Goal: Transaction & Acquisition: Purchase product/service

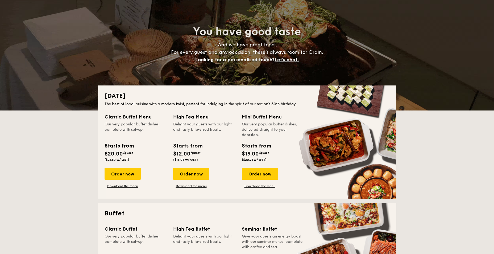
scroll to position [80, 0]
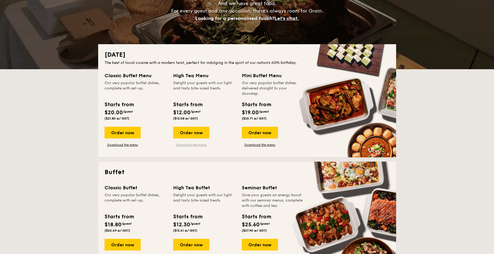
click at [188, 144] on link "Download the menu" at bounding box center [191, 145] width 36 height 4
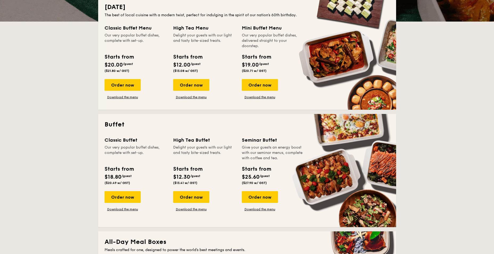
scroll to position [160, 0]
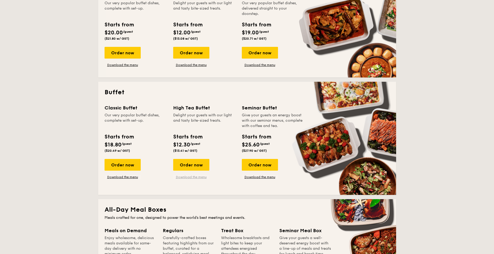
click at [188, 177] on link "Download the menu" at bounding box center [191, 177] width 36 height 4
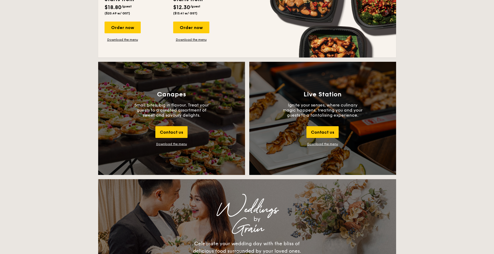
scroll to position [532, 0]
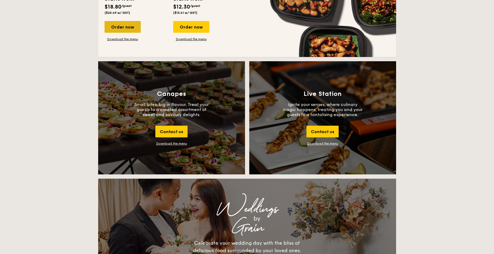
click at [125, 22] on div "Order now" at bounding box center [123, 27] width 36 height 12
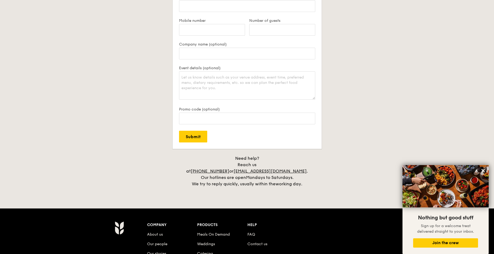
scroll to position [981, 0]
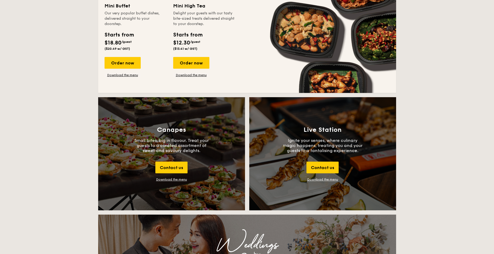
scroll to position [532, 0]
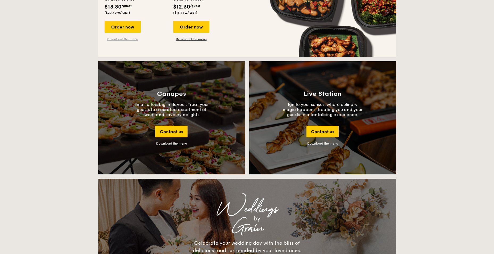
click at [125, 39] on link "Download the menu" at bounding box center [123, 39] width 36 height 4
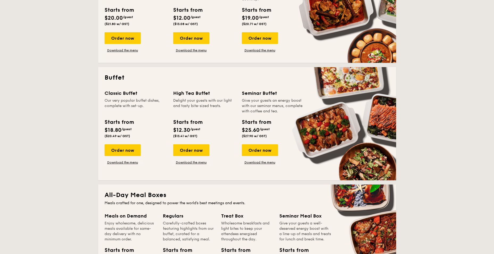
scroll to position [186, 0]
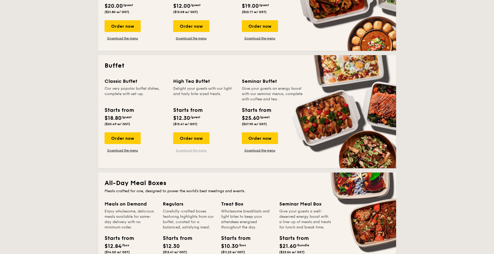
click at [192, 149] on link "Download the menu" at bounding box center [191, 150] width 36 height 4
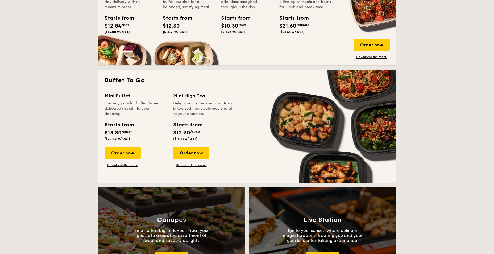
scroll to position [399, 0]
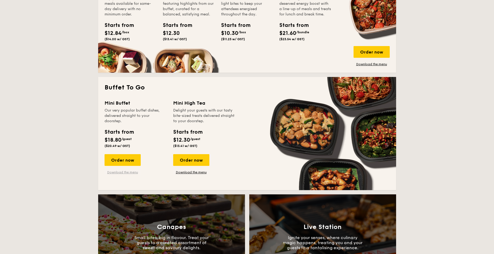
click at [121, 172] on link "Download the menu" at bounding box center [123, 172] width 36 height 4
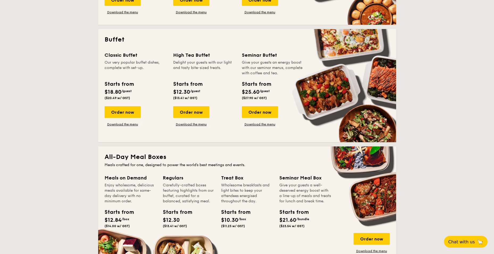
scroll to position [213, 0]
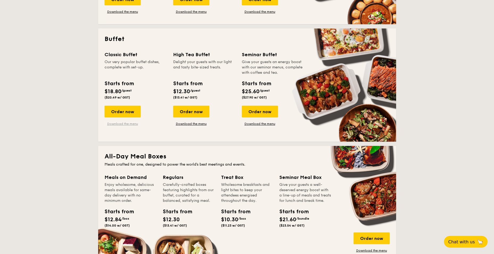
click at [124, 125] on link "Download the menu" at bounding box center [123, 124] width 36 height 4
click at [200, 123] on link "Download the menu" at bounding box center [191, 124] width 36 height 4
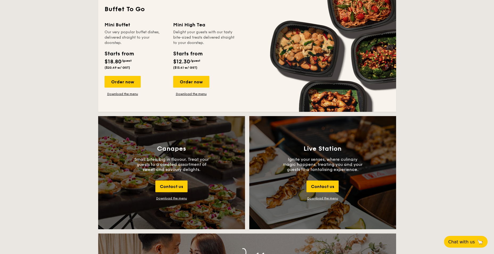
scroll to position [479, 0]
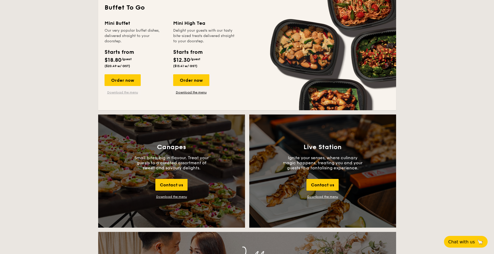
click at [112, 92] on link "Download the menu" at bounding box center [123, 92] width 36 height 4
click at [174, 196] on div "Download the menu" at bounding box center [171, 197] width 31 height 4
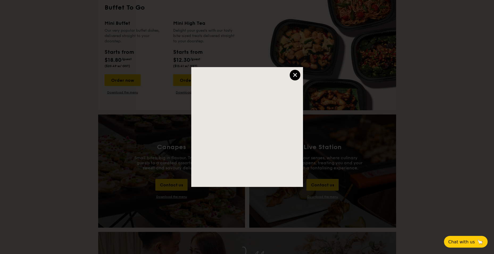
click at [299, 74] on div "×" at bounding box center [295, 75] width 11 height 11
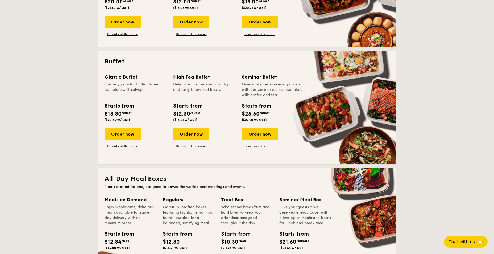
scroll to position [186, 0]
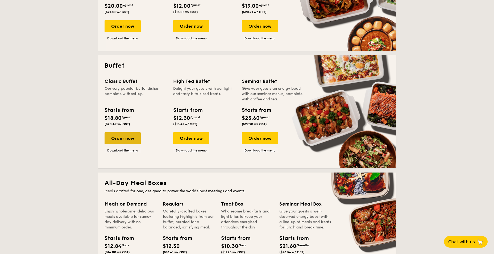
click at [128, 138] on div "Order now" at bounding box center [123, 138] width 36 height 12
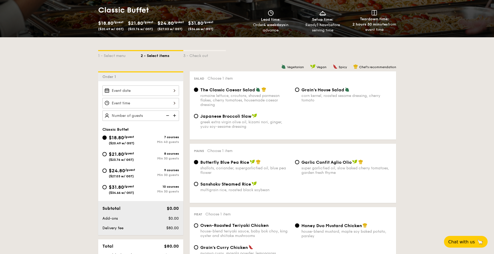
scroll to position [80, 0]
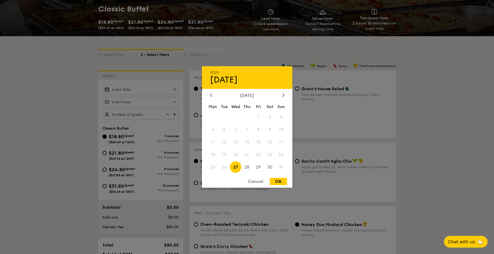
click at [114, 89] on div "2025 Aug [DATE] Tue Wed Thu Fri Sat Sun 1 2 3 4 5 6 7 8 9 10 11 12 13 14 15 16 …" at bounding box center [140, 89] width 77 height 10
click at [283, 95] on icon at bounding box center [283, 94] width 2 height 3
click at [268, 129] on span "13" at bounding box center [269, 129] width 11 height 11
click at [279, 181] on div "OK" at bounding box center [278, 181] width 17 height 7
type input "[DATE]"
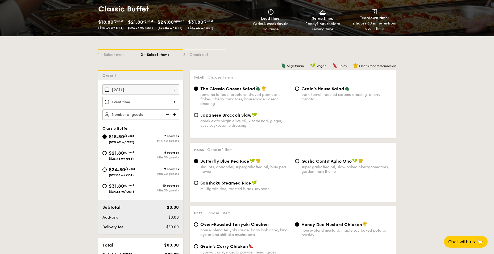
click at [173, 102] on div at bounding box center [140, 102] width 77 height 10
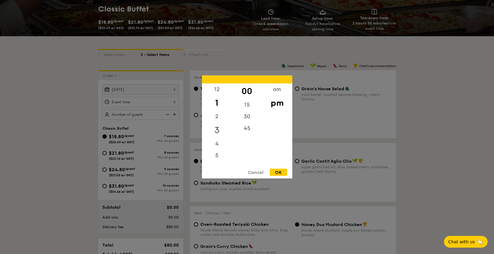
click at [218, 128] on div "3" at bounding box center [217, 129] width 30 height 15
click at [280, 172] on div "OK" at bounding box center [278, 172] width 17 height 7
type input "3:00PM"
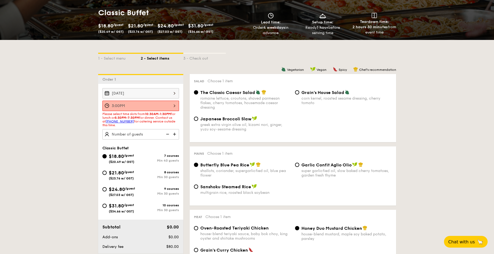
scroll to position [0, 0]
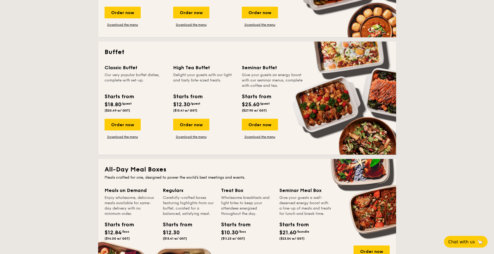
scroll to position [209, 0]
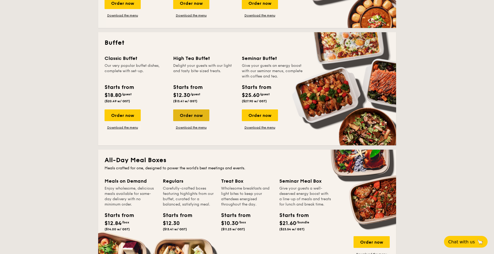
click at [191, 113] on div "Order now" at bounding box center [191, 115] width 36 height 12
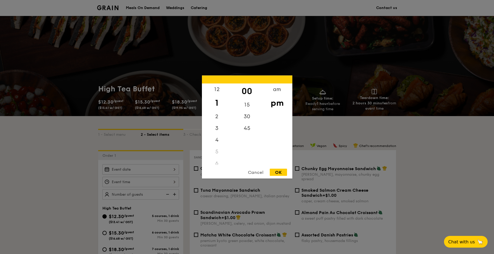
click at [175, 181] on div "12 1 2 3 4 5 6 7 8 9 10 11 00 15 30 45 am pm Cancel OK" at bounding box center [140, 182] width 77 height 10
click at [217, 129] on div "3" at bounding box center [217, 129] width 30 height 15
click at [279, 171] on div "OK" at bounding box center [278, 172] width 17 height 7
type input "3:00PM"
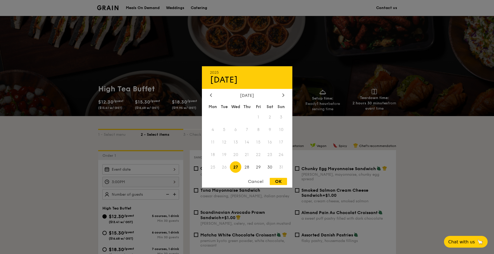
click at [165, 168] on div "2025 Aug [DATE] Tue Wed Thu Fri Sat Sun 1 2 3 4 5 6 7 8 9 10 11 12 13 14 15 16 …" at bounding box center [140, 169] width 77 height 10
click at [284, 95] on icon at bounding box center [283, 94] width 2 height 3
click at [268, 128] on span "13" at bounding box center [269, 129] width 11 height 11
click at [279, 178] on div "OK" at bounding box center [278, 181] width 17 height 7
type input "[DATE]"
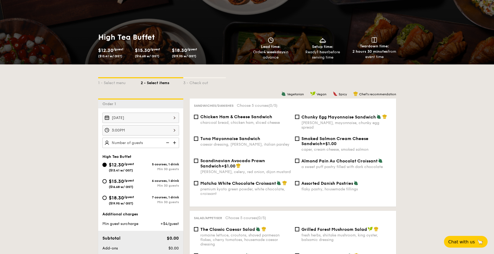
scroll to position [53, 0]
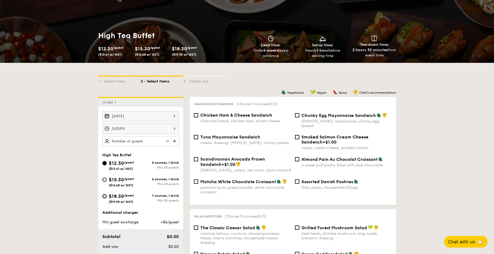
click at [106, 196] on input "$18.30 /guest ($19.95 w/ GST) 7 courses, 1 drink Min 30 guests" at bounding box center [104, 196] width 4 height 4
radio input "true"
click at [298, 115] on input "Chunky Egg Mayonnaise Sandwich dijon mustard, mayonnaise, chunky egg spread" at bounding box center [297, 115] width 4 height 4
checkbox input "true"
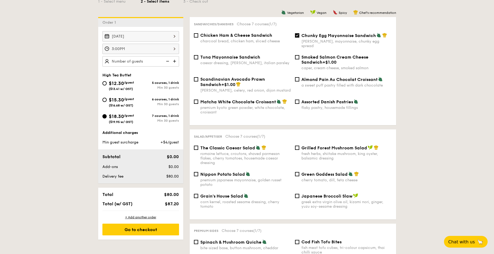
scroll to position [160, 0]
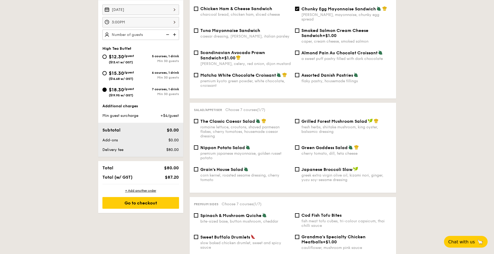
click at [297, 118] on div "Grilled Forest Mushroom Salad fresh herbs, shiitake mushroom, king oyster, bals…" at bounding box center [343, 125] width 101 height 15
click at [297, 119] on input "Grilled Forest Mushroom Salad fresh herbs, shiitake mushroom, king oyster, bals…" at bounding box center [297, 121] width 4 height 4
checkbox input "true"
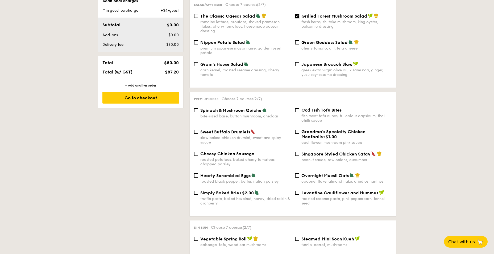
scroll to position [266, 0]
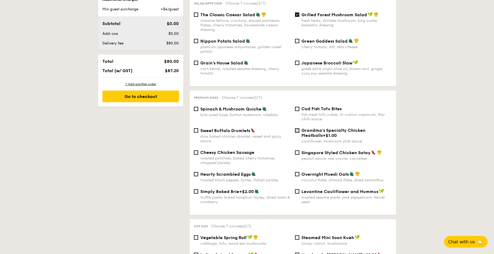
click at [298, 128] on input "Grandma's Specialty Chicken Meatballs +$1.00 cauliflower, mushroom pink sauce" at bounding box center [297, 130] width 4 height 4
checkbox input "true"
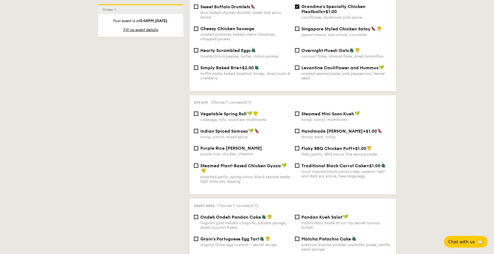
scroll to position [399, 0]
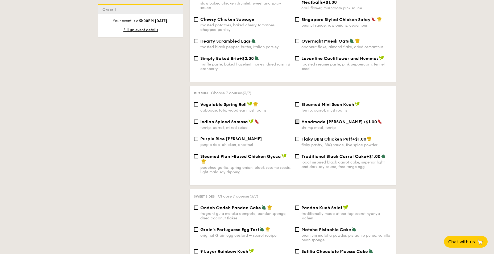
click at [297, 119] on input "Handmade Siew Mai +$1.00 shrimp meat, turnip" at bounding box center [297, 121] width 4 height 4
checkbox input "true"
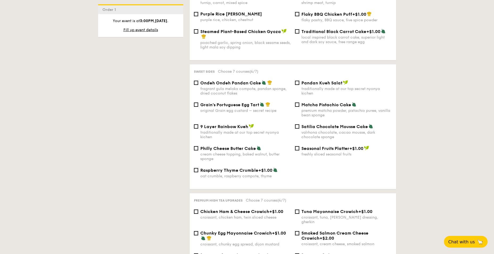
scroll to position [532, 0]
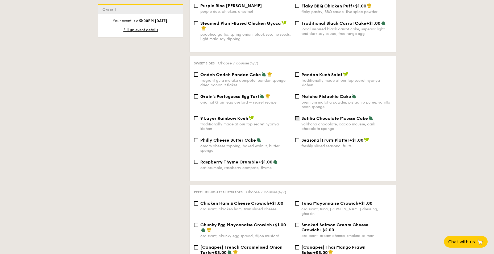
click at [298, 116] on input "Satilia Chocolate Mousse Cake valrhona chocolate, cacao mousse, dark chocolate …" at bounding box center [297, 118] width 4 height 4
checkbox input "true"
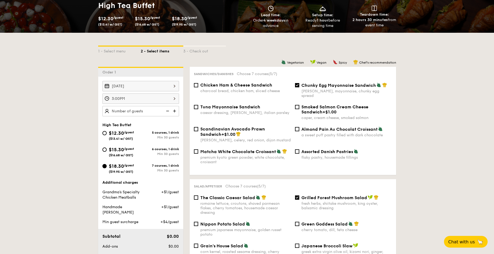
scroll to position [80, 0]
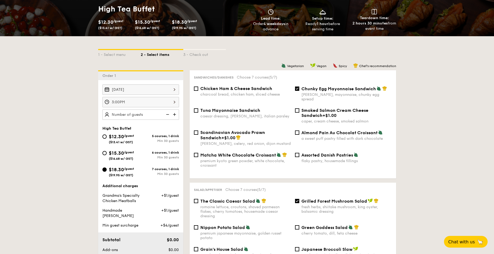
click at [173, 115] on img at bounding box center [175, 114] width 8 height 10
click at [174, 116] on img at bounding box center [175, 114] width 8 height 10
click at [167, 114] on img at bounding box center [167, 114] width 8 height 10
click at [174, 114] on img at bounding box center [175, 114] width 8 height 10
click at [168, 113] on img at bounding box center [167, 114] width 8 height 10
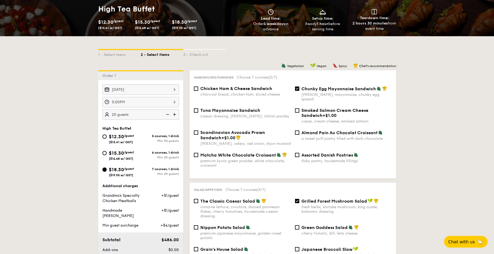
click at [174, 114] on img at bounding box center [175, 114] width 8 height 10
click at [175, 114] on img at bounding box center [175, 114] width 8 height 10
type input "30 guests"
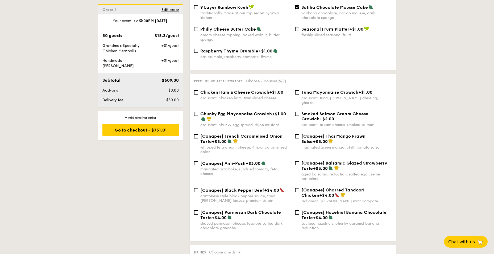
scroll to position [639, 0]
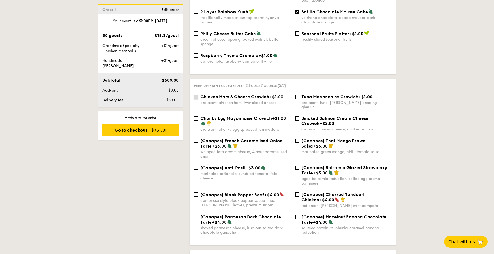
click at [197, 95] on input "Chicken Ham & Cheese Crowich +$1.00 croissant, chicken ham, twin sliced cheese" at bounding box center [196, 97] width 4 height 4
checkbox input "true"
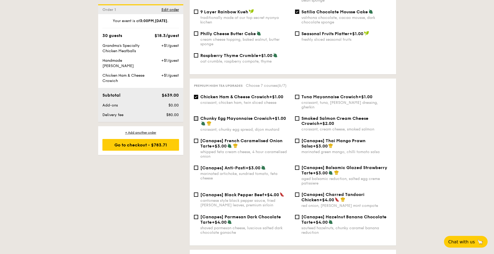
click at [197, 116] on input "Chunky Egg Mayonnaise Crowich +$1.00 croissant, chunky egg spread, dijon mustard" at bounding box center [196, 118] width 4 height 4
checkbox input "true"
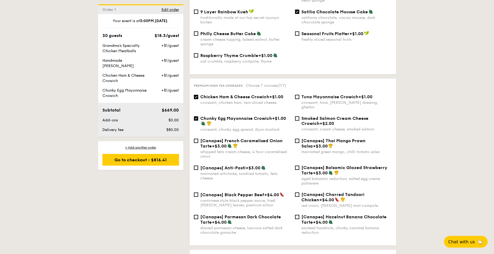
click at [197, 95] on input "Chicken Ham & Cheese Crowich +$1.00 croissant, chicken ham, twin sliced cheese" at bounding box center [196, 97] width 4 height 4
checkbox input "false"
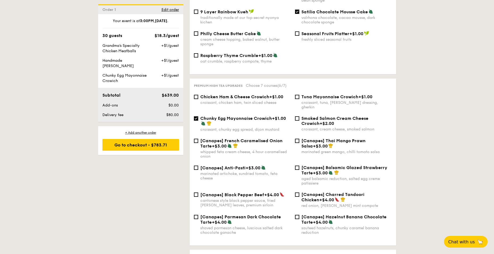
click at [198, 116] on input "Chunky Egg Mayonnaise Crowich +$1.00 croissant, chunky egg spread, dijon mustard" at bounding box center [196, 118] width 4 height 4
checkbox input "false"
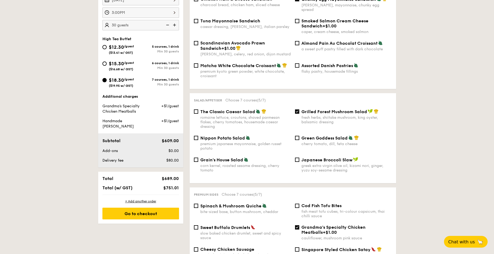
scroll to position [160, 0]
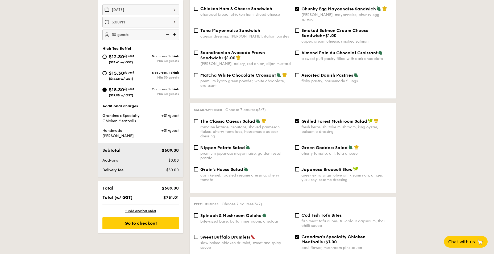
click at [168, 35] on img at bounding box center [167, 35] width 8 height 10
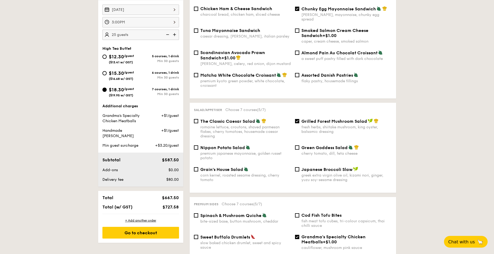
click at [175, 33] on img at bounding box center [175, 35] width 8 height 10
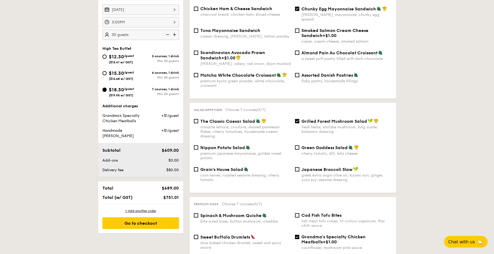
click at [167, 33] on img at bounding box center [167, 35] width 8 height 10
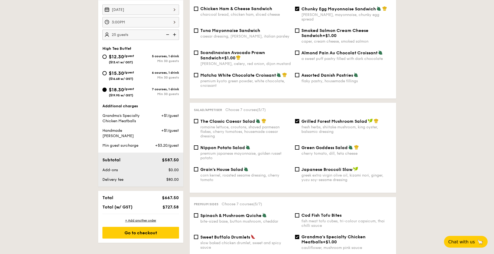
click at [175, 35] on img at bounding box center [175, 35] width 8 height 10
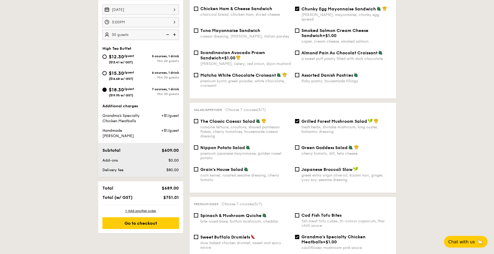
click at [168, 33] on img at bounding box center [167, 35] width 8 height 10
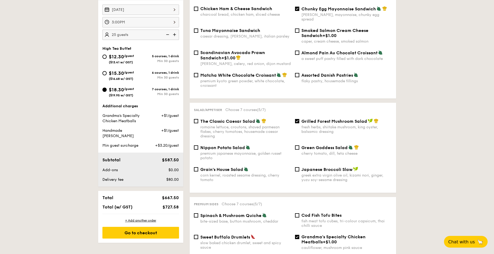
click at [175, 34] on img at bounding box center [175, 35] width 8 height 10
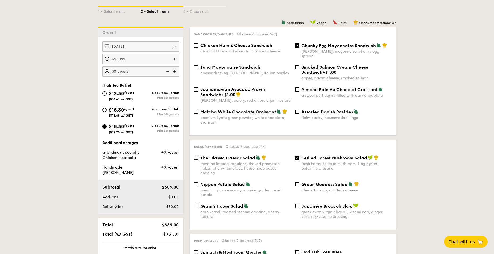
scroll to position [133, 0]
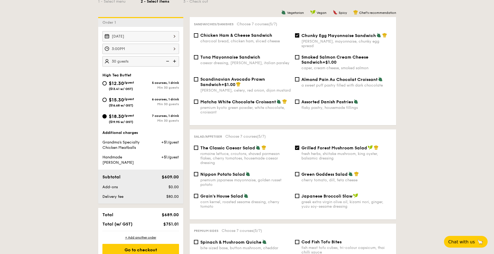
click at [168, 61] on img at bounding box center [167, 61] width 8 height 10
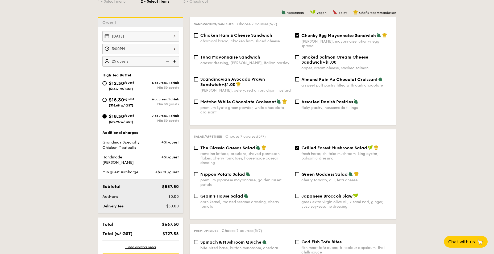
click at [174, 61] on img at bounding box center [175, 61] width 8 height 10
type input "30 guests"
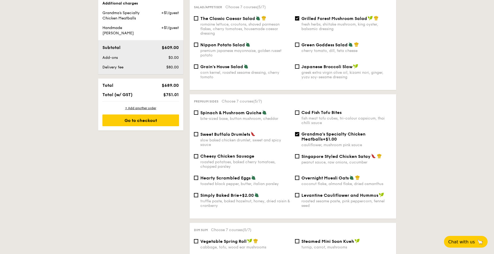
scroll to position [263, 0]
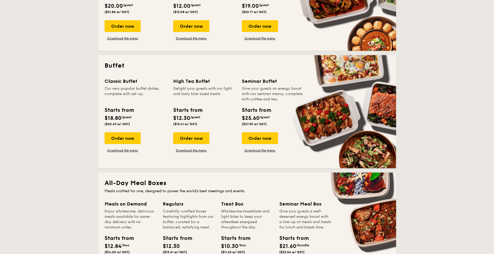
scroll to position [213, 0]
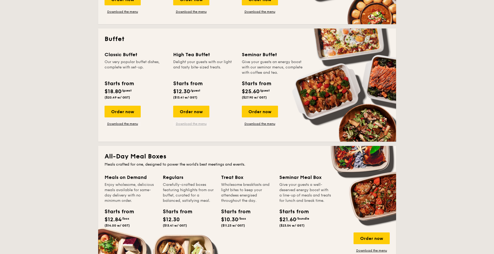
click at [189, 123] on link "Download the menu" at bounding box center [191, 124] width 36 height 4
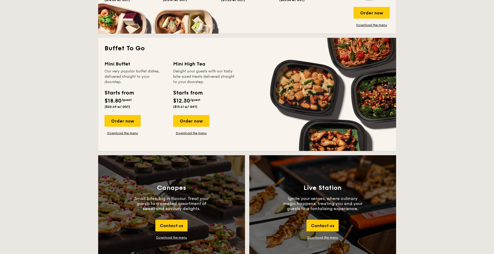
scroll to position [506, 0]
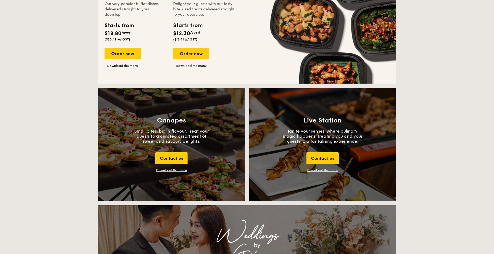
click at [171, 168] on div "Download the menu" at bounding box center [171, 170] width 31 height 4
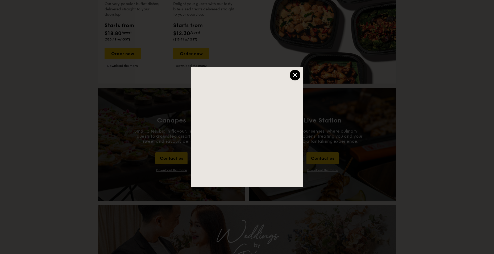
click at [296, 74] on div "×" at bounding box center [295, 75] width 11 height 11
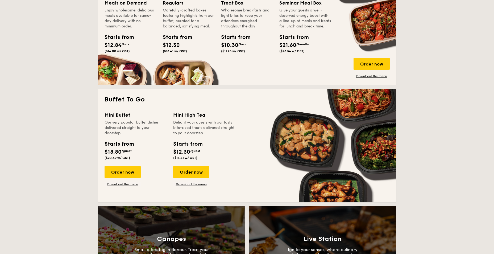
scroll to position [399, 0]
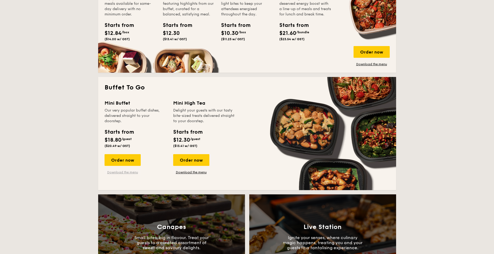
click at [117, 173] on link "Download the menu" at bounding box center [123, 172] width 36 height 4
click at [126, 159] on div "Order now" at bounding box center [123, 160] width 36 height 12
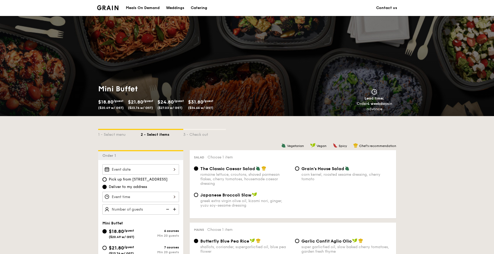
click at [176, 168] on div "2025 Aug [DATE] Tue Wed Thu Fri Sat Sun 1 2 3 4 5 6 7 8 9 10 11 12 13 14 15 16 …" at bounding box center [140, 169] width 77 height 10
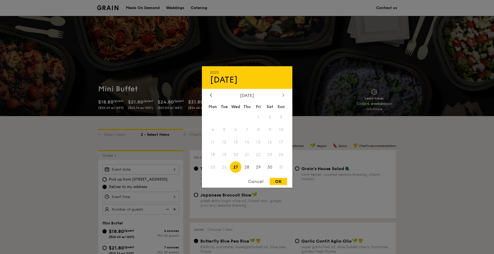
click at [283, 94] on icon at bounding box center [283, 94] width 2 height 3
click at [270, 129] on span "13" at bounding box center [269, 129] width 11 height 11
click at [282, 180] on div "OK" at bounding box center [278, 181] width 17 height 7
type input "[DATE]"
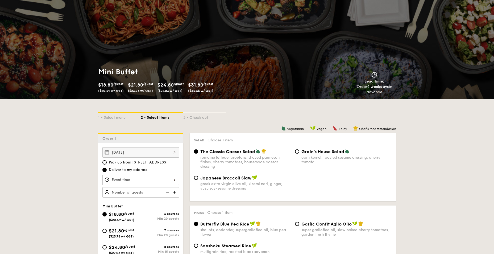
scroll to position [27, 0]
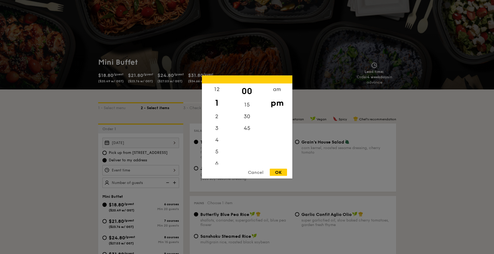
click at [175, 169] on div "12 1 2 3 4 5 6 7 8 9 10 11 00 15 30 45 am pm Cancel OK" at bounding box center [140, 170] width 77 height 10
click at [218, 128] on div "3" at bounding box center [217, 129] width 30 height 15
click at [276, 170] on div "OK" at bounding box center [278, 172] width 17 height 7
type input "3:00PM"
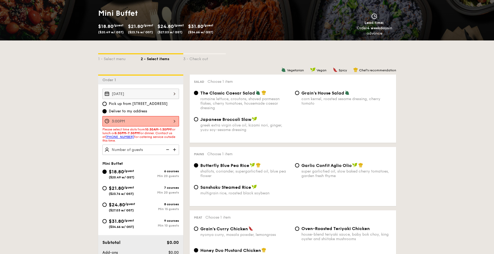
scroll to position [106, 0]
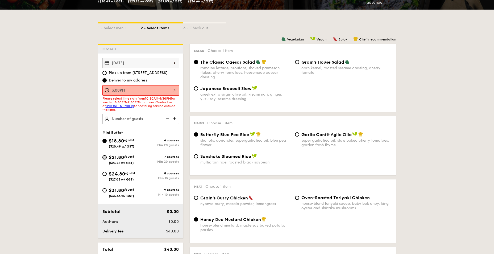
click at [105, 157] on input "$21.80 /guest ($23.76 w/ GST) 7 courses Min 20 guests" at bounding box center [104, 157] width 4 height 4
radio input "true"
radio input "false"
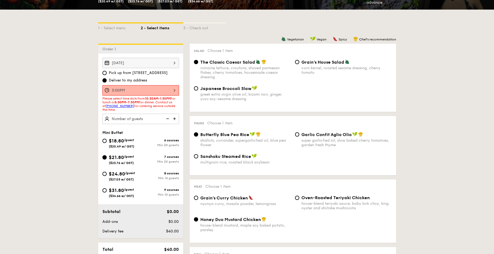
radio input "true"
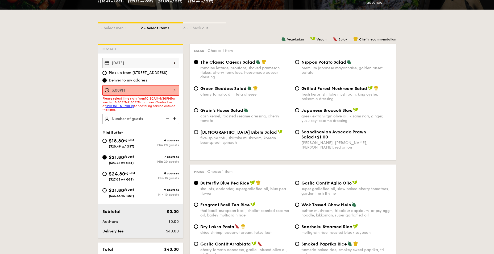
click at [175, 118] on img at bounding box center [175, 119] width 8 height 10
type input "20 guests"
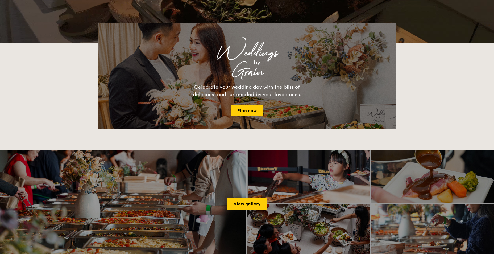
scroll to position [981, 0]
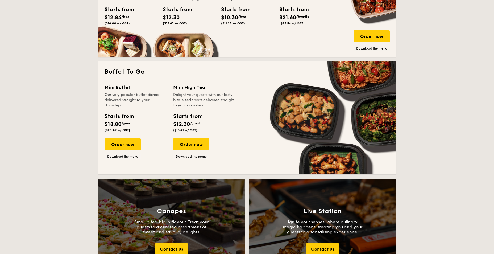
scroll to position [399, 0]
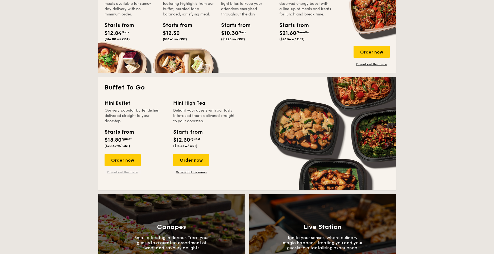
click at [115, 173] on link "Download the menu" at bounding box center [123, 172] width 36 height 4
click at [123, 160] on div "Order now" at bounding box center [123, 160] width 36 height 12
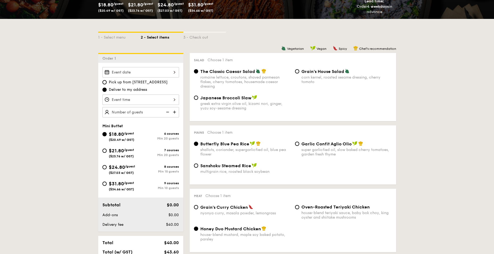
scroll to position [106, 0]
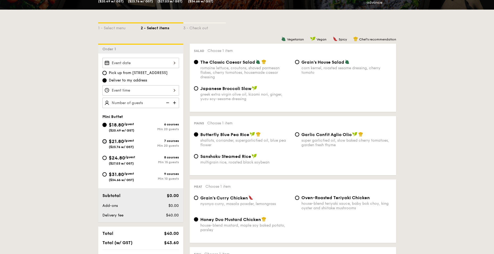
click at [103, 141] on input "$21.80 /guest ($23.76 w/ GST) 7 courses Min 20 guests" at bounding box center [104, 141] width 4 height 4
radio input "true"
radio input "false"
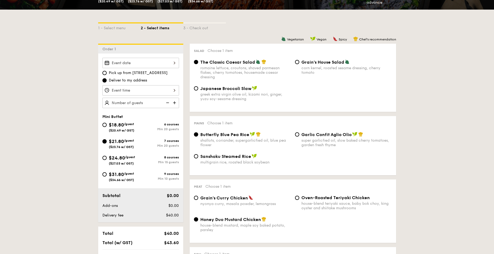
radio input "true"
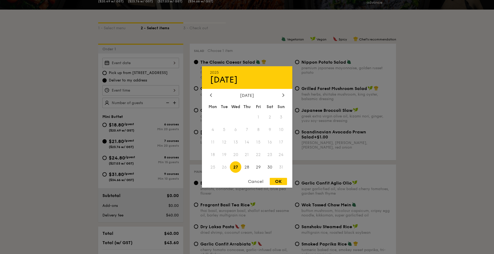
click at [174, 62] on div "2025 Aug [DATE] Tue Wed Thu Fri Sat Sun 1 2 3 4 5 6 7 8 9 10 11 12 13 14 15 16 …" at bounding box center [140, 63] width 77 height 10
click at [284, 94] on div at bounding box center [283, 95] width 5 height 5
click at [270, 131] on span "13" at bounding box center [269, 129] width 11 height 11
click at [280, 183] on div "OK" at bounding box center [278, 181] width 17 height 7
type input "[DATE]"
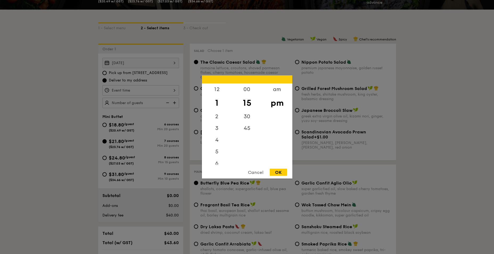
click at [175, 89] on div "12 1 2 3 4 5 6 7 8 9 10 11 00 15 30 45 am pm Cancel OK" at bounding box center [140, 90] width 77 height 10
click at [216, 128] on div "3" at bounding box center [217, 129] width 30 height 15
click at [282, 171] on div "OK" at bounding box center [278, 172] width 17 height 7
type input "3:15PM"
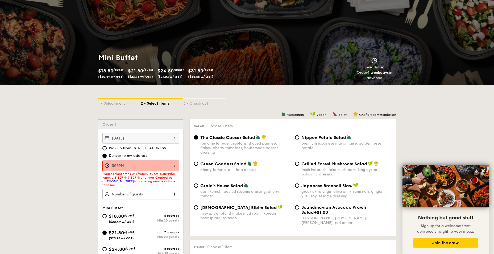
scroll to position [0, 0]
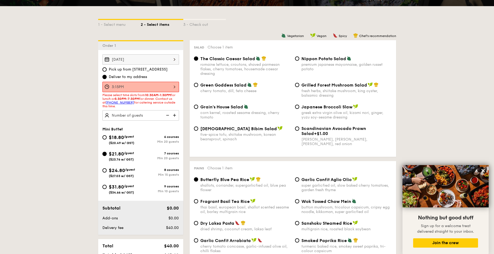
scroll to position [133, 0]
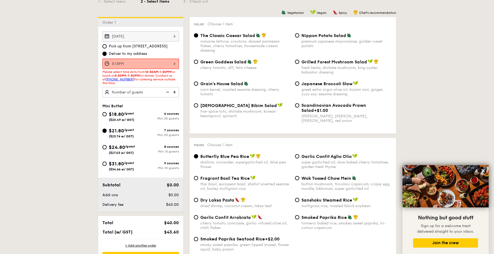
click at [174, 92] on img at bounding box center [175, 92] width 8 height 10
click at [175, 92] on img at bounding box center [175, 92] width 8 height 10
click at [167, 92] on img at bounding box center [167, 92] width 8 height 10
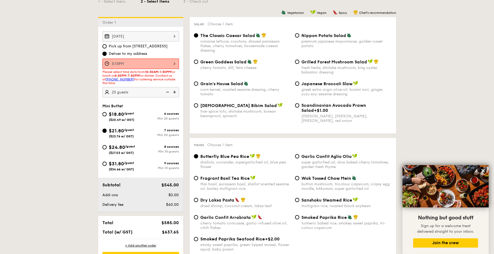
type input "20 guests"
click at [297, 61] on input "Grilled Forest Mushroom Salad fresh herbs, shiitake mushroom, king oyster, bals…" at bounding box center [297, 62] width 4 height 4
radio input "true"
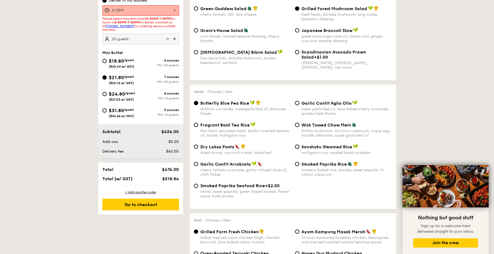
scroll to position [213, 0]
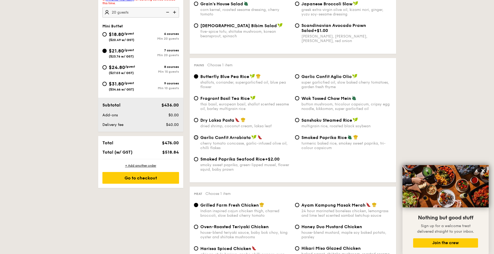
click at [197, 137] on input "Garlic Confit Arrabiata cherry tomato concasse, garlic-infused olive oil, chill…" at bounding box center [196, 137] width 4 height 4
radio input "true"
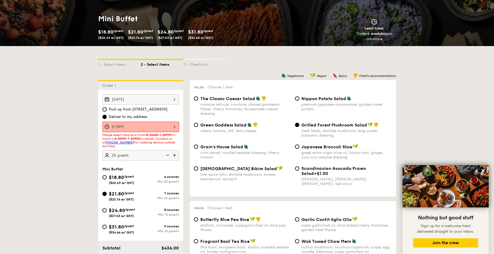
scroll to position [53, 0]
